Goal: Check status: Check status

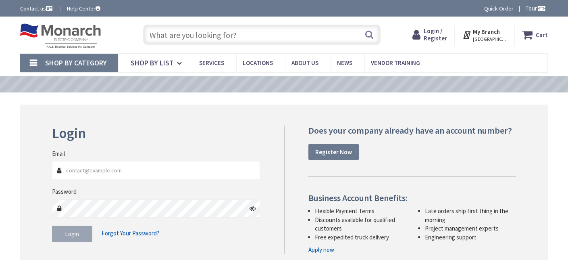
type input "[GEOGRAPHIC_DATA], [GEOGRAPHIC_DATA]"
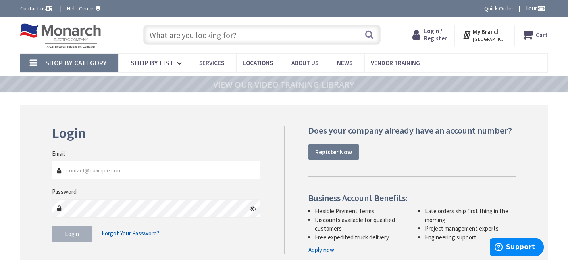
type input "[EMAIL_ADDRESS][DOMAIN_NAME]"
click at [81, 238] on button "Login" at bounding box center [72, 233] width 40 height 17
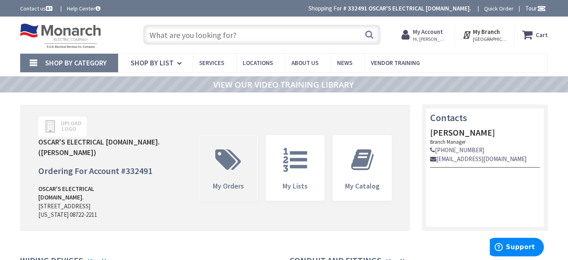
click at [220, 181] on span "My Orders" at bounding box center [227, 185] width 31 height 9
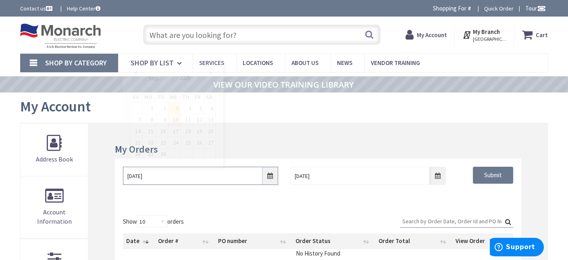
click at [268, 179] on input "9/3/2025" at bounding box center [201, 175] width 156 height 18
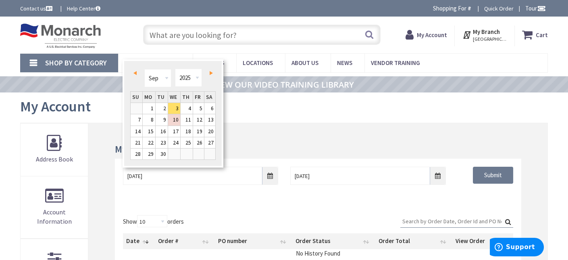
click at [132, 74] on link "Prev" at bounding box center [136, 73] width 11 height 11
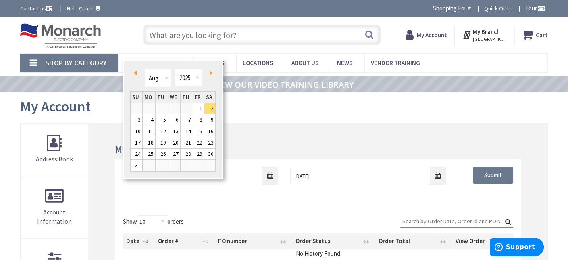
click at [132, 74] on link "Prev" at bounding box center [136, 73] width 11 height 11
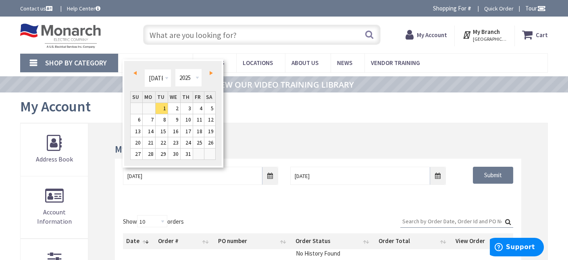
click at [132, 74] on link "Prev" at bounding box center [136, 73] width 11 height 11
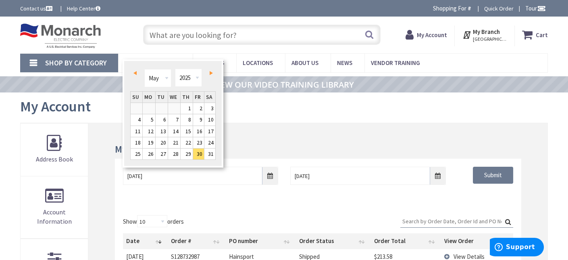
click at [132, 74] on link "Prev" at bounding box center [136, 73] width 11 height 11
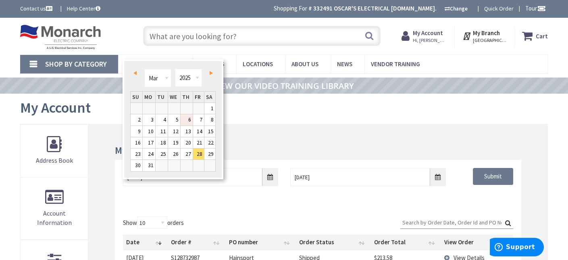
click at [186, 121] on link "6" at bounding box center [187, 119] width 12 height 11
type input "03/06/2025"
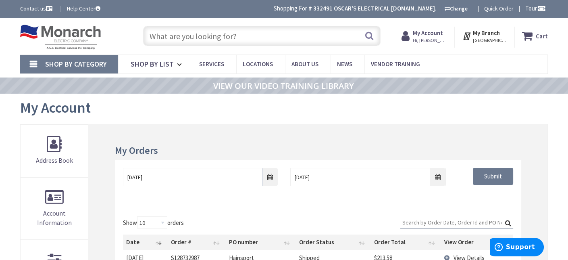
click at [437, 219] on input "Search:" at bounding box center [456, 222] width 113 height 12
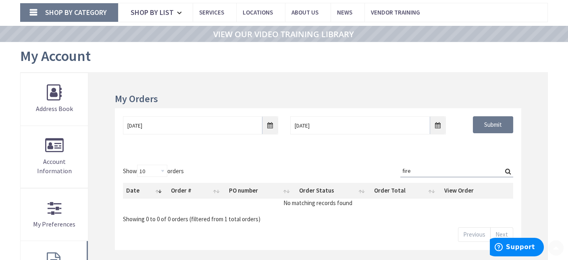
scroll to position [161, 0]
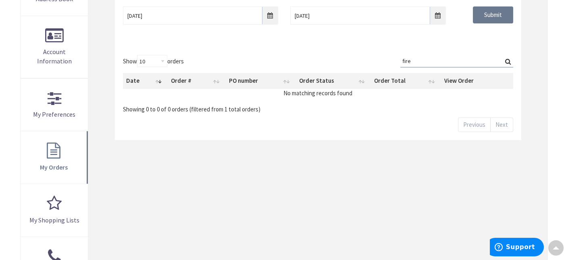
type input "fire"
click at [510, 58] on label "Search: fire" at bounding box center [456, 61] width 113 height 12
click at [510, 58] on input "fire" at bounding box center [456, 61] width 113 height 12
click at [509, 60] on label "Search: fire" at bounding box center [456, 61] width 113 height 12
click at [509, 60] on input "fire" at bounding box center [456, 61] width 113 height 12
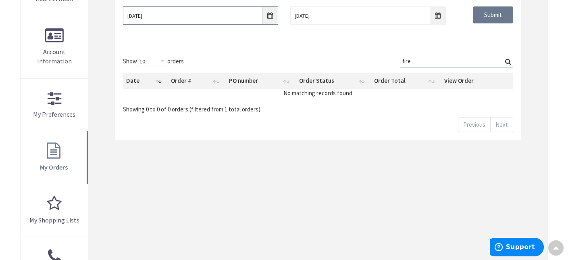
click at [268, 17] on input "03/06/2025" at bounding box center [201, 15] width 156 height 18
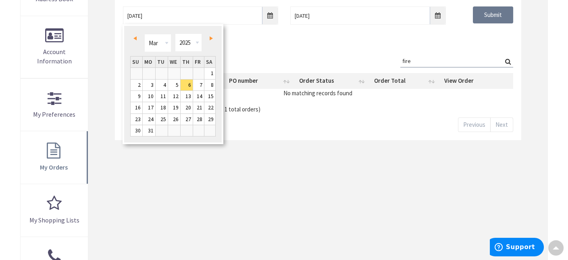
click at [208, 37] on link "Next" at bounding box center [209, 38] width 11 height 11
click at [192, 70] on link "1" at bounding box center [187, 73] width 12 height 11
type input "05/01/2025"
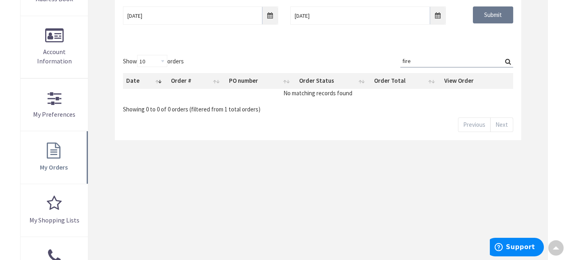
click at [394, 42] on div "05/01/2025 9/10/2025 Submit" at bounding box center [318, 22] width 406 height 48
click at [416, 60] on input "fire" at bounding box center [456, 61] width 113 height 12
type input "fire dept"
drag, startPoint x: 425, startPoint y: 62, endPoint x: 164, endPoint y: 25, distance: 263.5
click at [185, 21] on div "My Orders 05/01/2025 9/10/2025 Submit Show 10 25 50 100 orders Search: fire dep…" at bounding box center [317, 152] width 459 height 379
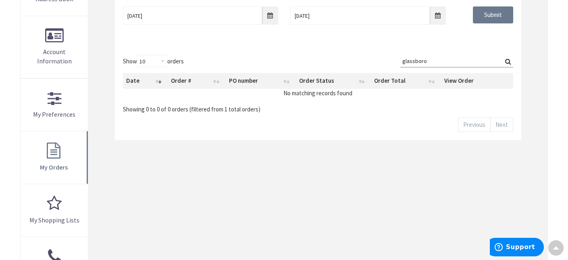
type input "glassboro"
click at [509, 63] on label "Search: glassboro" at bounding box center [456, 61] width 113 height 12
click at [509, 63] on input "glassboro" at bounding box center [456, 61] width 113 height 12
click at [508, 60] on label "Search: glassboro" at bounding box center [456, 61] width 113 height 12
click at [508, 60] on input "glassboro" at bounding box center [456, 61] width 113 height 12
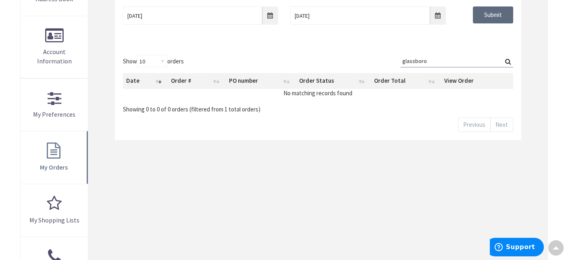
click at [480, 19] on input "Submit" at bounding box center [493, 14] width 40 height 17
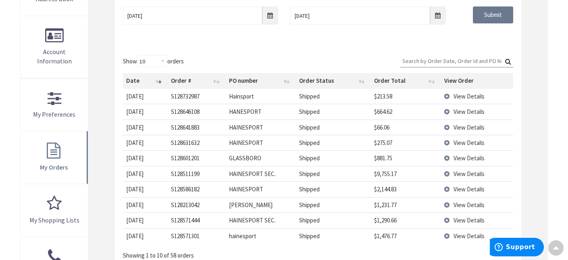
click at [446, 171] on td "View Details" at bounding box center [477, 173] width 72 height 15
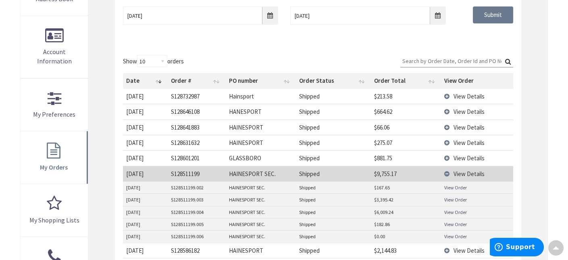
click at [446, 171] on td "View Details" at bounding box center [477, 173] width 72 height 15
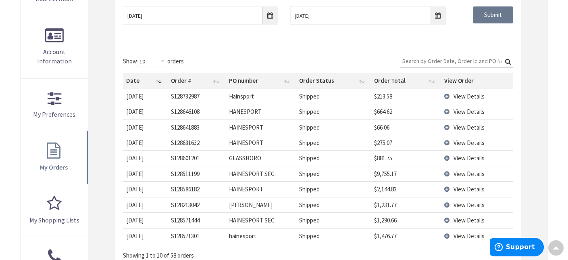
scroll to position [202, 0]
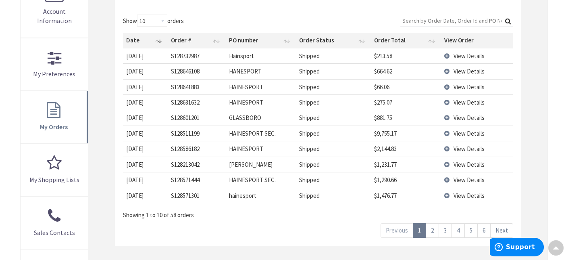
click at [445, 133] on td "View Details" at bounding box center [477, 132] width 72 height 15
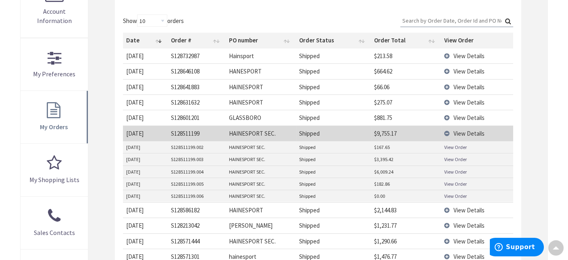
click at [456, 171] on link "View Order" at bounding box center [455, 171] width 23 height 7
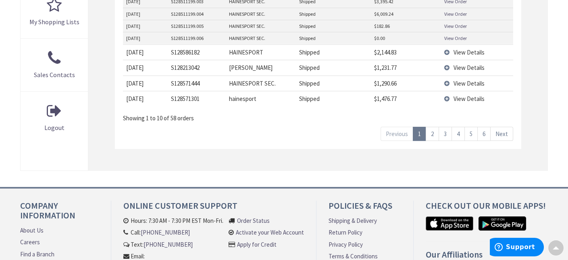
scroll to position [363, 0]
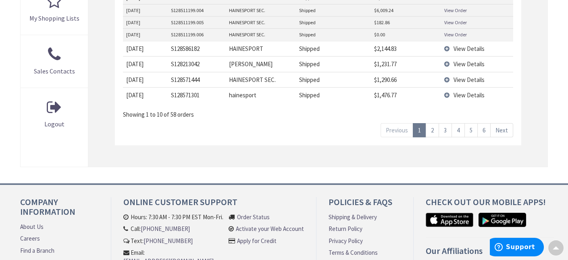
click at [437, 126] on link "2" at bounding box center [432, 130] width 13 height 14
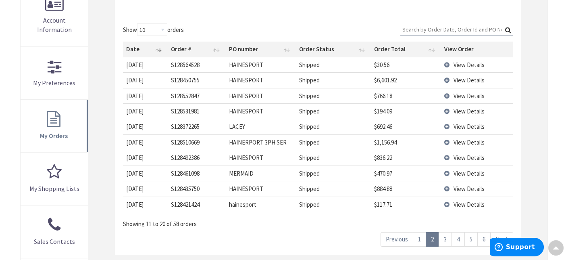
scroll to position [202, 0]
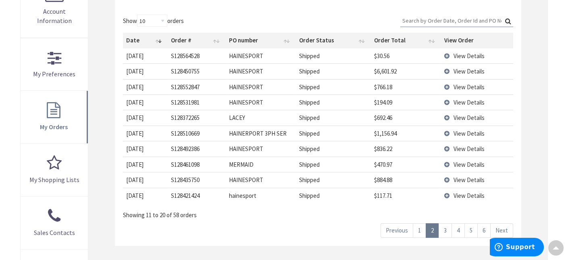
click at [447, 230] on link "3" at bounding box center [445, 230] width 13 height 14
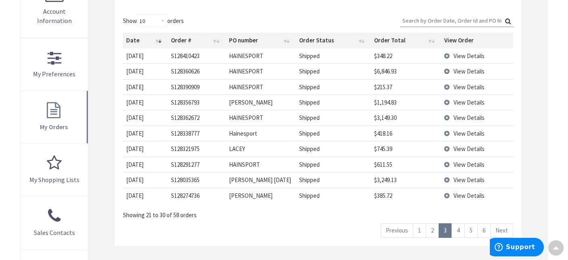
click at [465, 229] on link "4" at bounding box center [457, 230] width 13 height 14
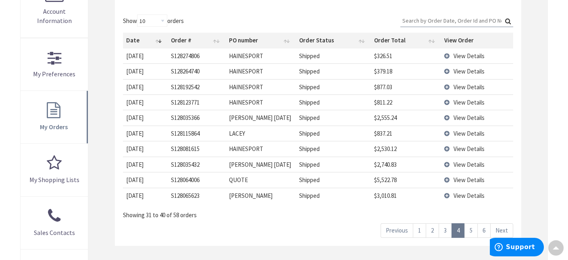
click at [478, 225] on link "6" at bounding box center [483, 230] width 13 height 14
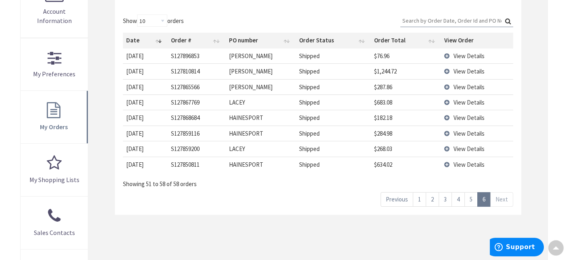
click at [418, 193] on link "1" at bounding box center [419, 199] width 13 height 14
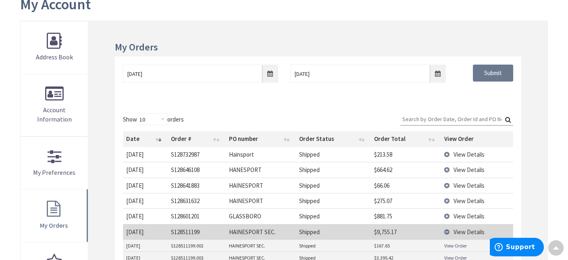
scroll to position [161, 0]
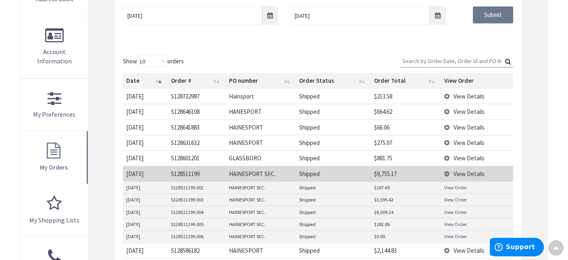
click at [445, 170] on td "View Details" at bounding box center [477, 173] width 72 height 15
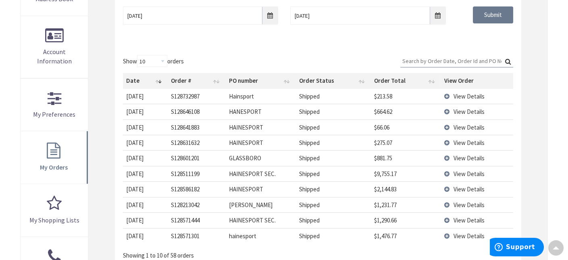
scroll to position [40, 0]
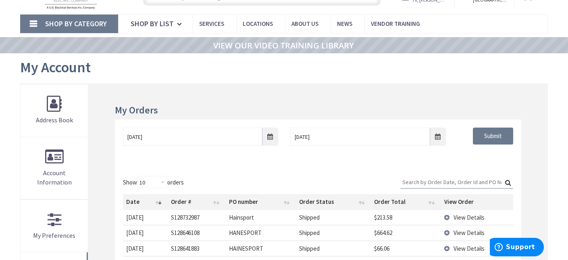
click at [441, 181] on input "Search:" at bounding box center [456, 182] width 113 height 12
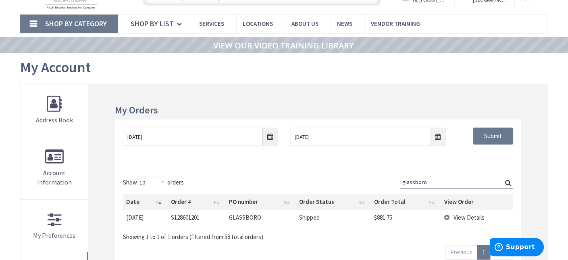
type input "glassboro"
click at [447, 216] on td "View Details" at bounding box center [477, 217] width 72 height 15
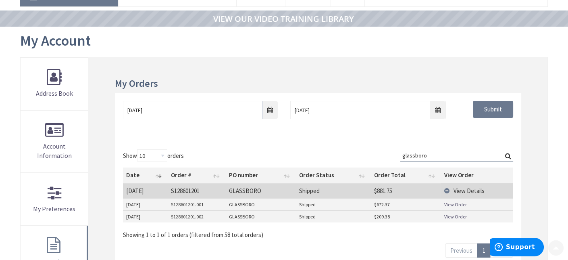
scroll to position [81, 0]
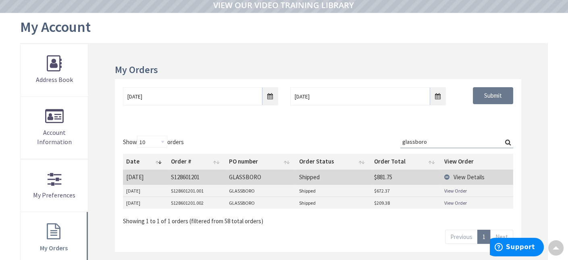
click at [456, 190] on link "View Order" at bounding box center [455, 190] width 23 height 7
click at [464, 189] on link "View Order" at bounding box center [455, 190] width 23 height 7
click at [457, 202] on link "View Order" at bounding box center [455, 202] width 23 height 7
click at [162, 161] on th "Date" at bounding box center [145, 161] width 45 height 15
click at [446, 173] on td "View Details" at bounding box center [478, 176] width 70 height 15
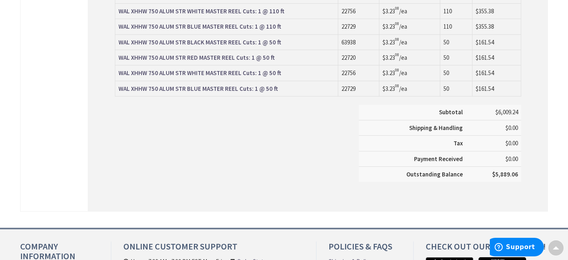
scroll to position [605, 0]
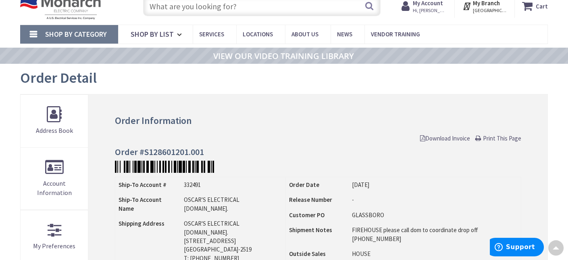
scroll to position [1, 0]
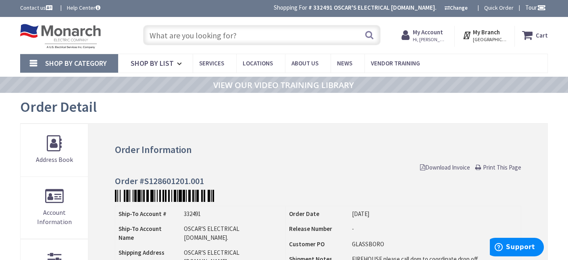
drag, startPoint x: 486, startPoint y: 163, endPoint x: 425, endPoint y: 230, distance: 90.2
click at [486, 163] on span "Print This Page" at bounding box center [502, 167] width 38 height 8
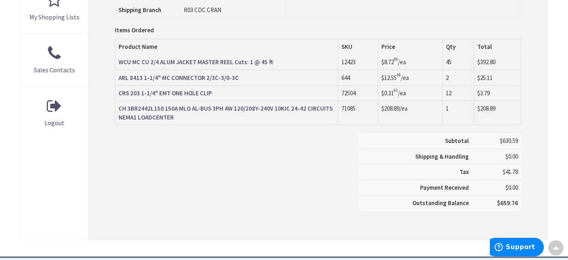
scroll to position [364, 0]
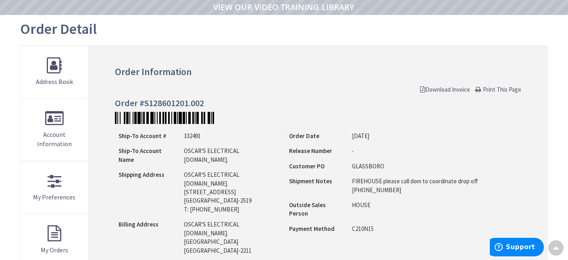
scroll to position [0, 0]
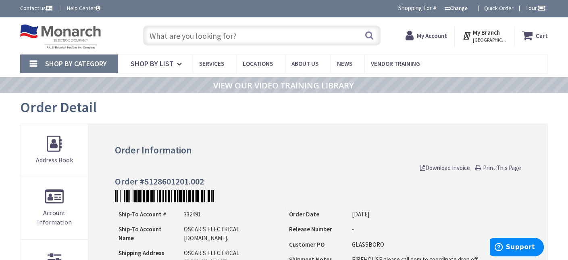
drag, startPoint x: 495, startPoint y: 164, endPoint x: 409, endPoint y: 213, distance: 99.1
click at [495, 164] on span "Print This Page" at bounding box center [502, 168] width 38 height 8
